Goal: Task Accomplishment & Management: Complete application form

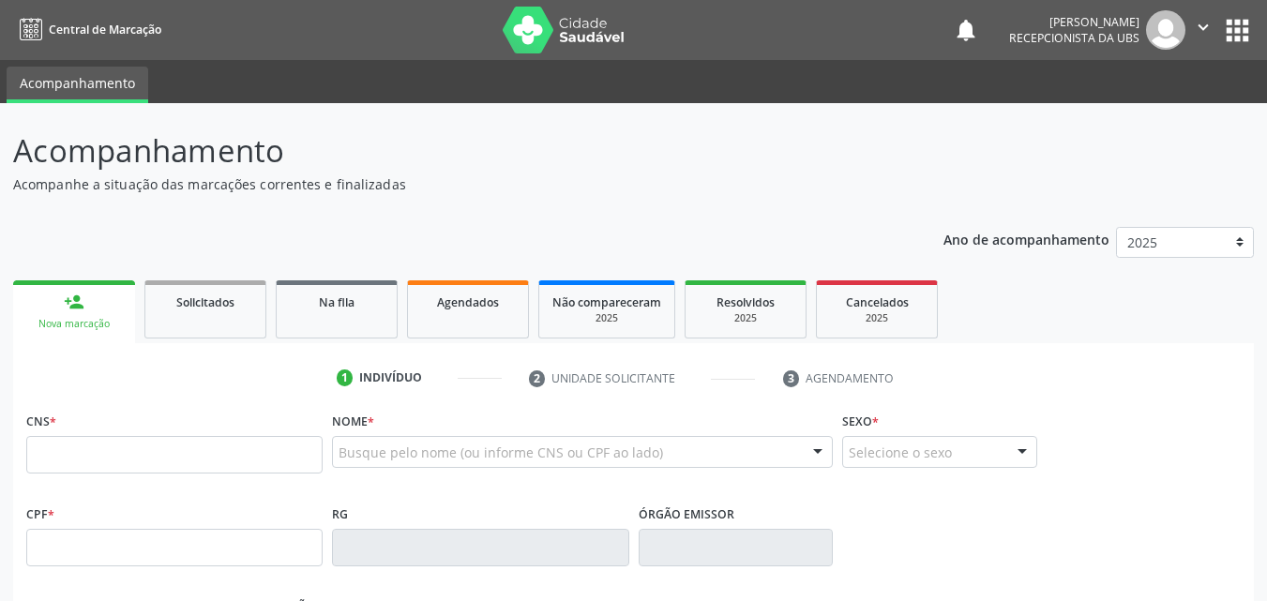
click at [588, 182] on p "Acompanhe a situação das marcações correntes e finalizadas" at bounding box center [447, 184] width 869 height 20
drag, startPoint x: 584, startPoint y: 186, endPoint x: 511, endPoint y: 222, distance: 81.0
click at [511, 222] on div "Ano de acompanhamento 2025 2024 person_add Nova marcação Solicitados Na fila Ag…" at bounding box center [633, 609] width 1241 height 791
drag, startPoint x: 508, startPoint y: 174, endPoint x: 493, endPoint y: 174, distance: 14.1
click at [493, 174] on p "Acompanhe a situação das marcações correntes e finalizadas" at bounding box center [447, 184] width 869 height 20
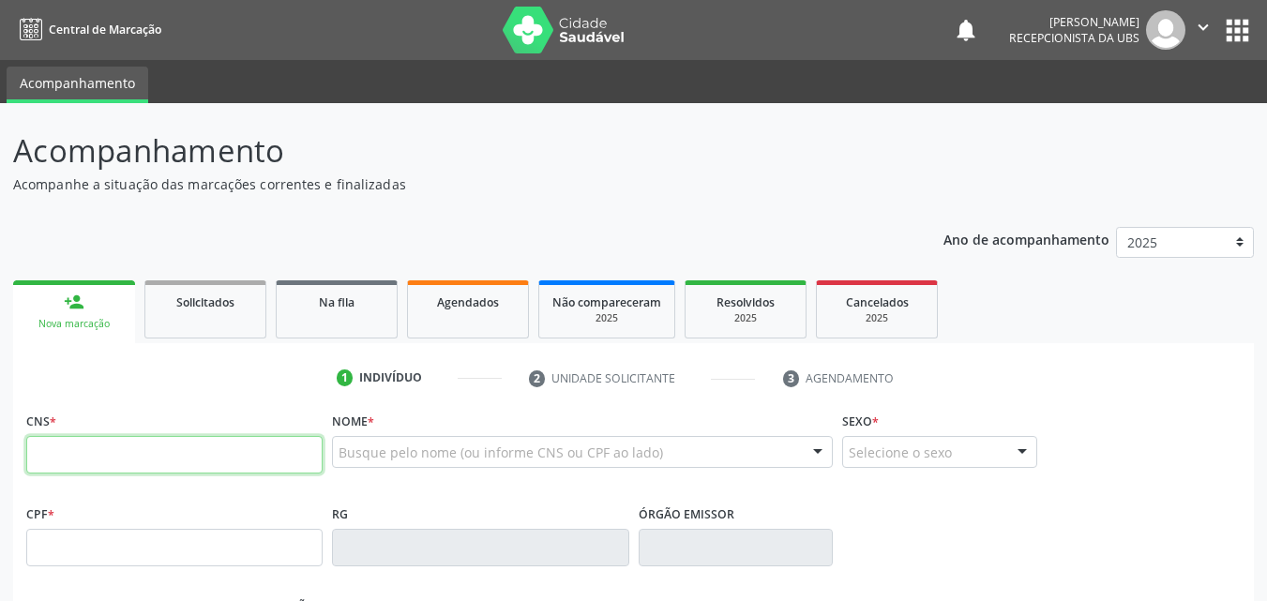
click at [164, 449] on input "text" at bounding box center [174, 455] width 296 height 38
type input "700 0046 2477 8507"
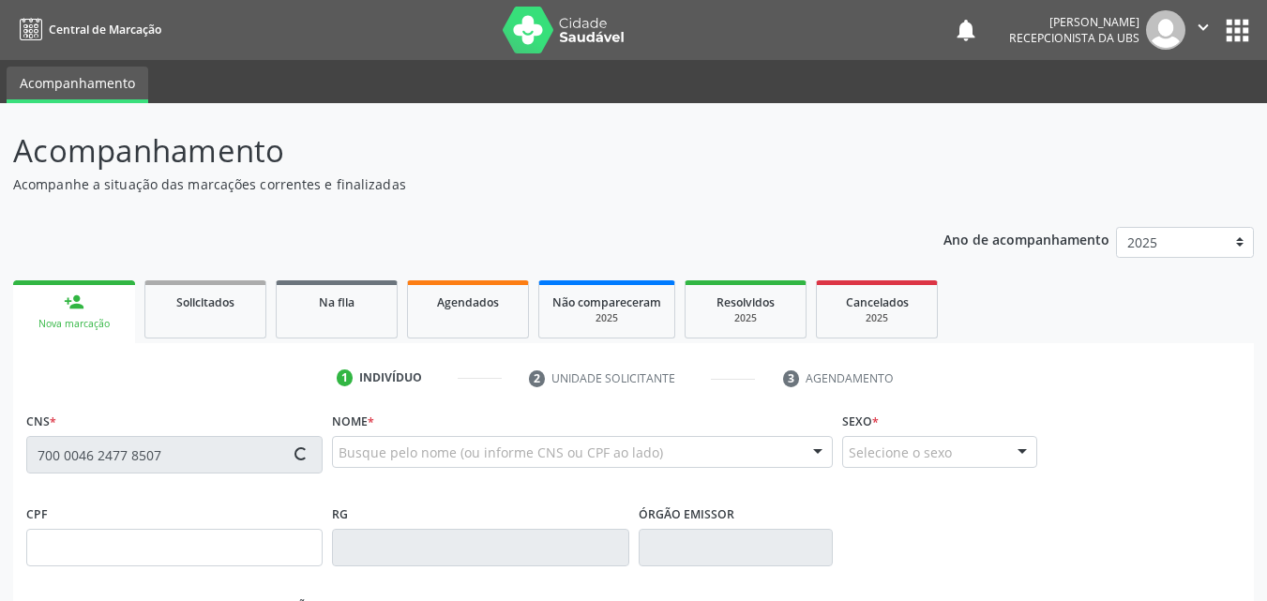
type input "155.928.004-28"
type input "[DATE]"
type input "[PERSON_NAME]"
type input "[PHONE_NUMBER]"
type input "1444"
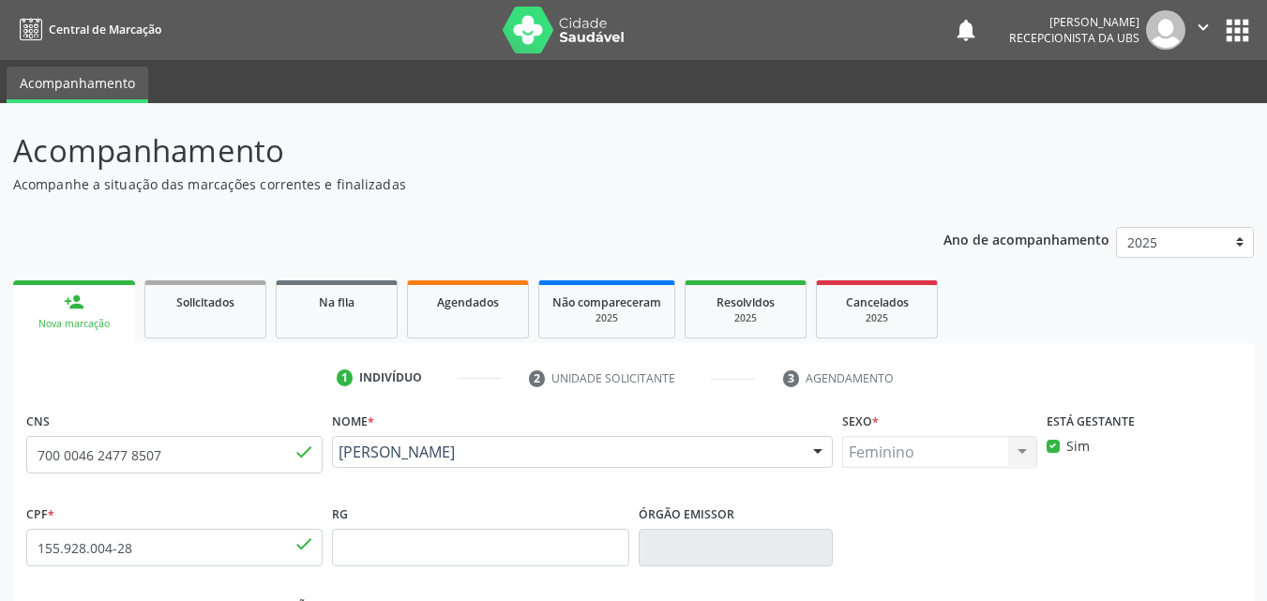
drag, startPoint x: 601, startPoint y: 475, endPoint x: 343, endPoint y: 461, distance: 258.4
click at [343, 461] on div "[PERSON_NAME] [PERSON_NAME] CNS: 700 0046 2477 8507 CPF: 155.928.004-28 Nascime…" at bounding box center [582, 458] width 501 height 45
copy span "[PERSON_NAME]"
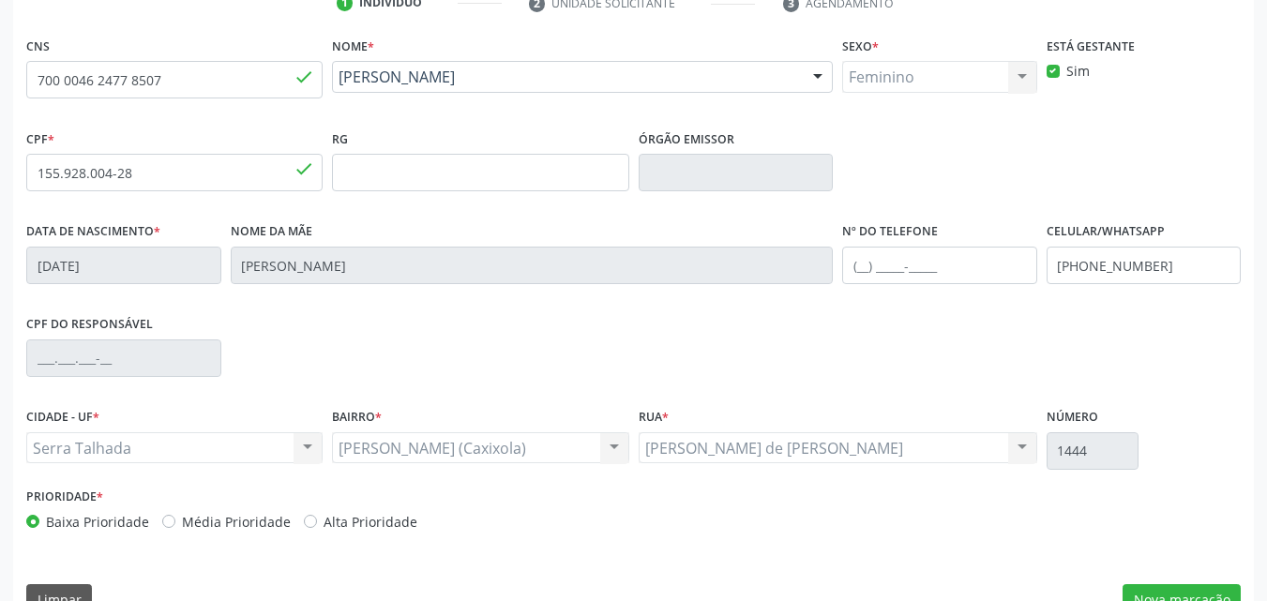
scroll to position [416, 0]
